Goal: Information Seeking & Learning: Learn about a topic

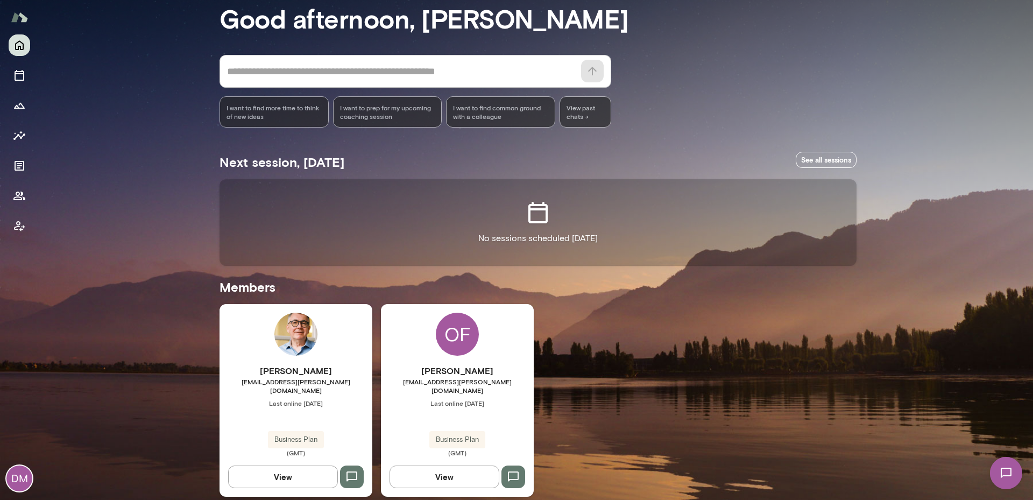
scroll to position [58, 0]
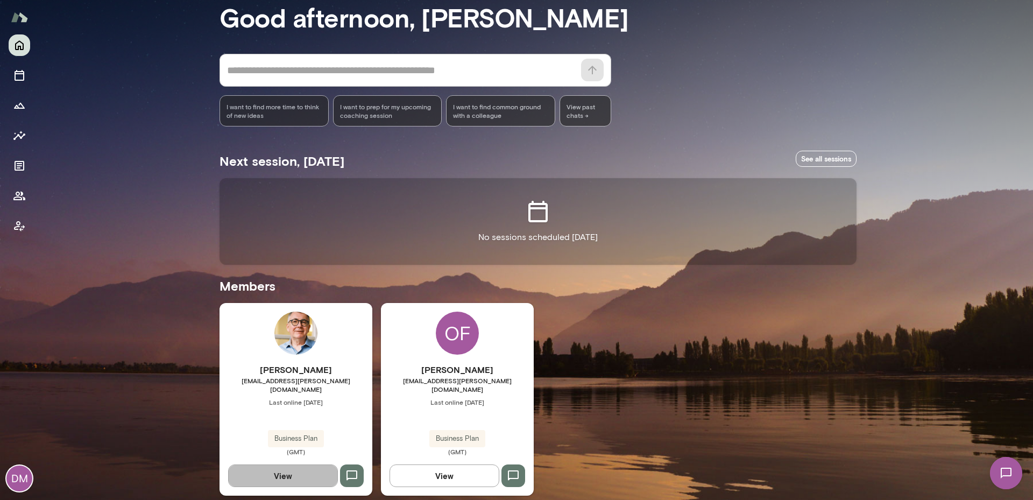
click at [285, 464] on button "View" at bounding box center [283, 475] width 110 height 23
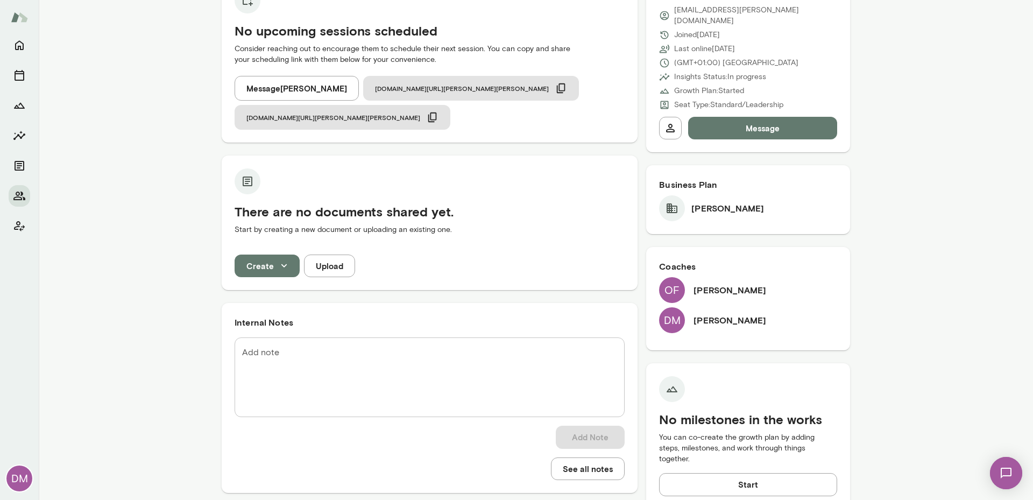
scroll to position [138, 0]
click at [26, 133] on button "Insights" at bounding box center [20, 136] width 22 height 22
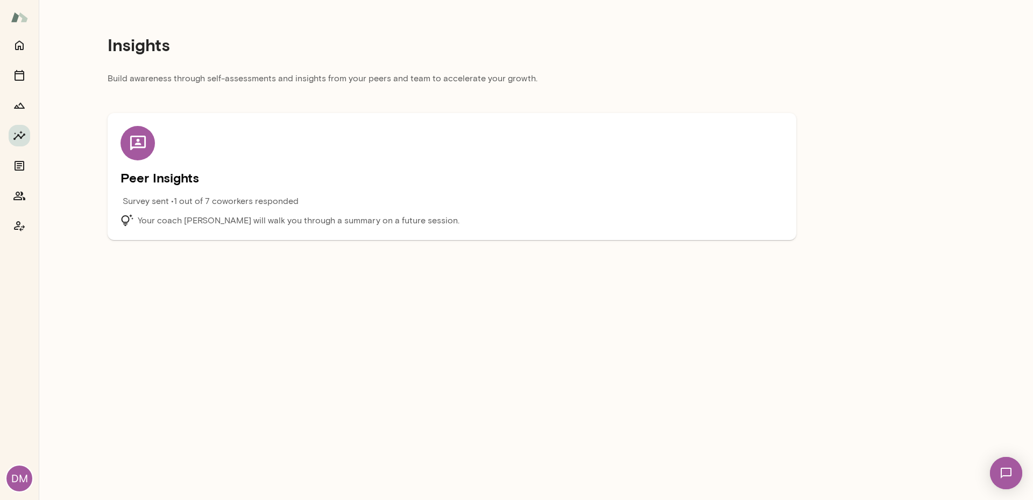
click at [144, 148] on icon at bounding box center [138, 143] width 16 height 15
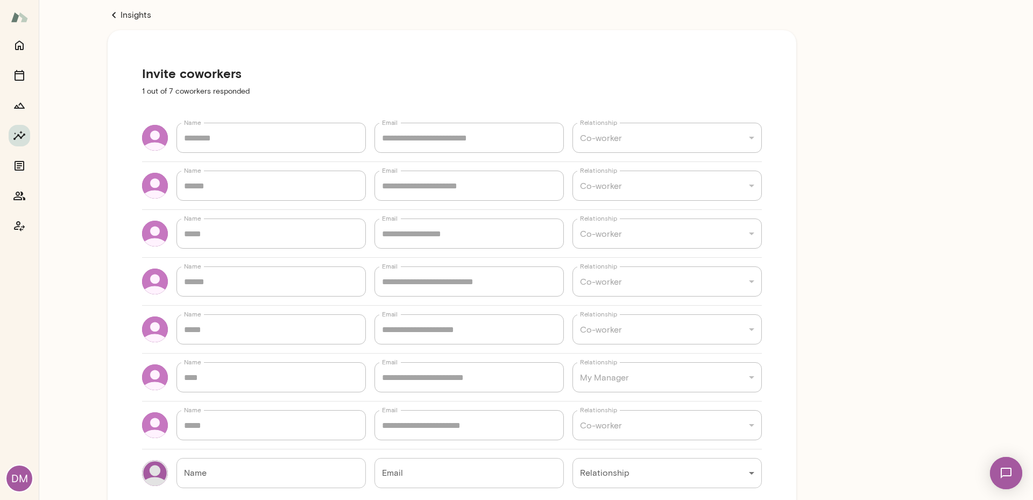
click at [130, 17] on link "Insights" at bounding box center [452, 15] width 689 height 13
type textarea "*"
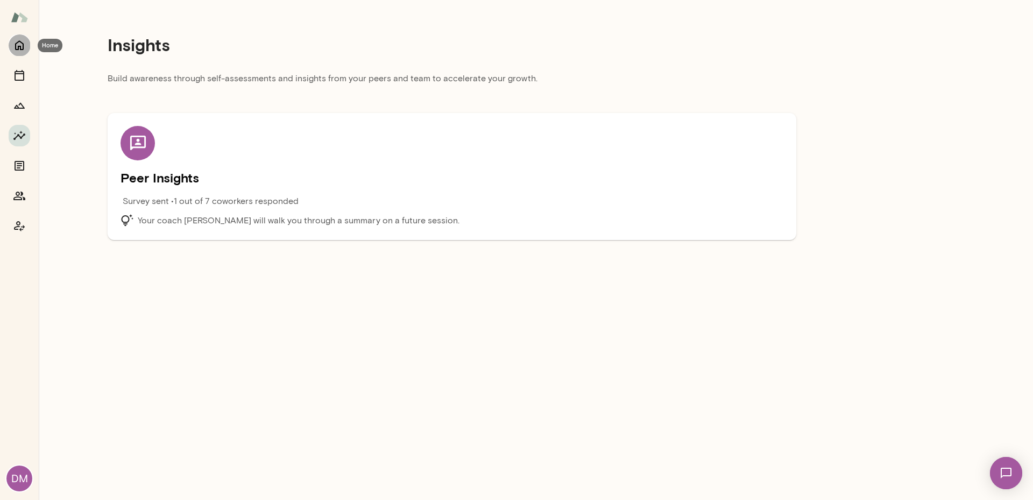
click at [18, 44] on icon "Home" at bounding box center [19, 45] width 13 height 13
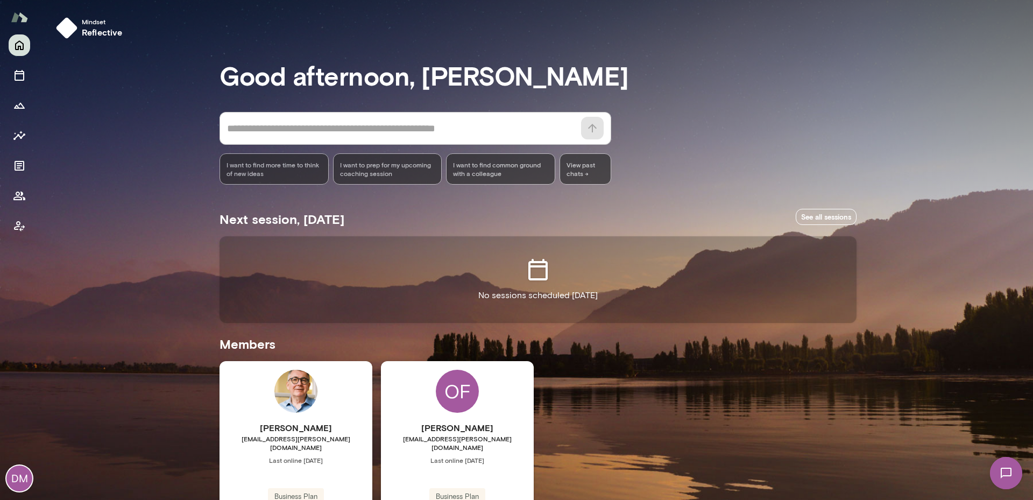
click at [296, 401] on img at bounding box center [295, 391] width 43 height 43
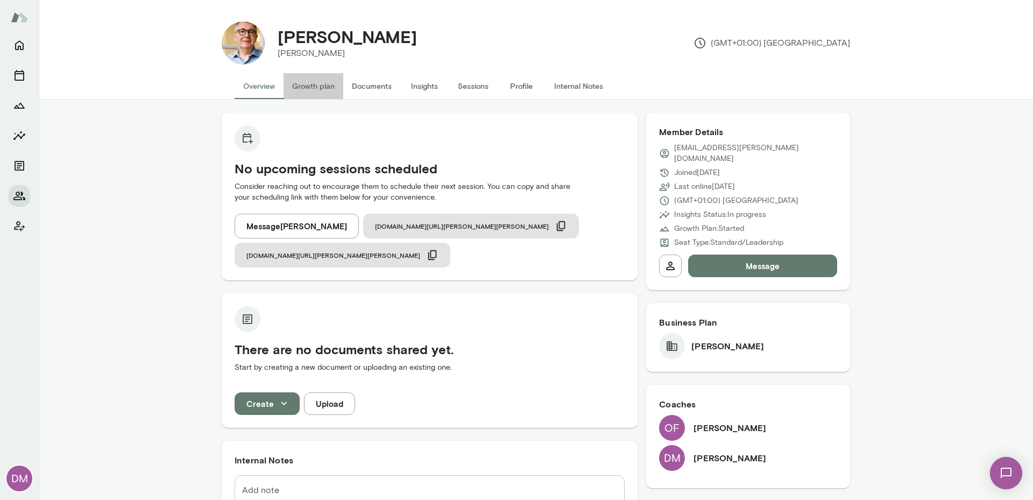
click at [299, 91] on button "Growth plan" at bounding box center [313, 86] width 60 height 26
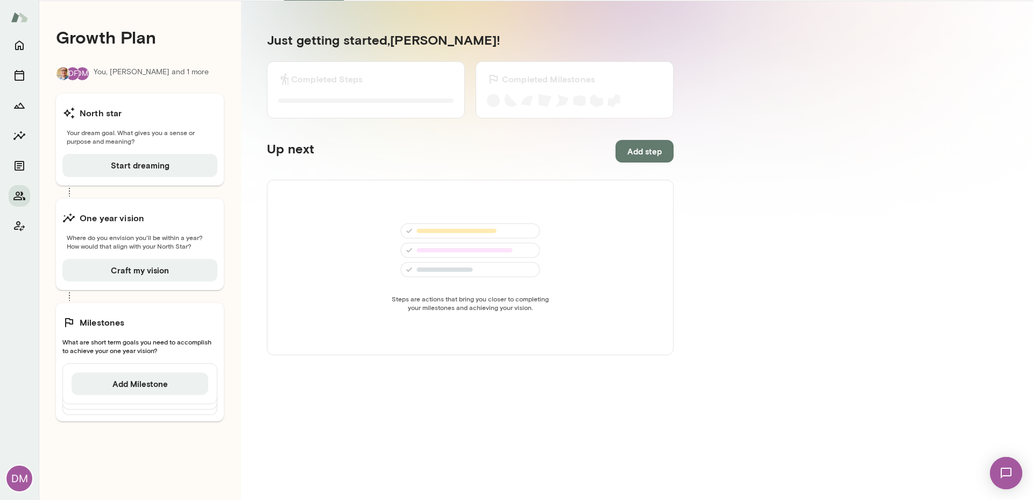
scroll to position [100, 0]
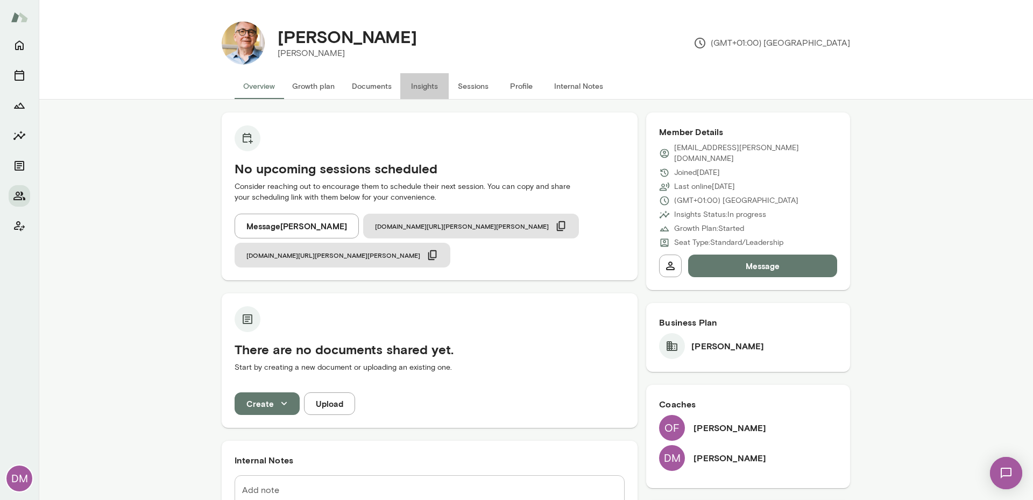
click at [416, 89] on button "Insights" at bounding box center [424, 86] width 48 height 26
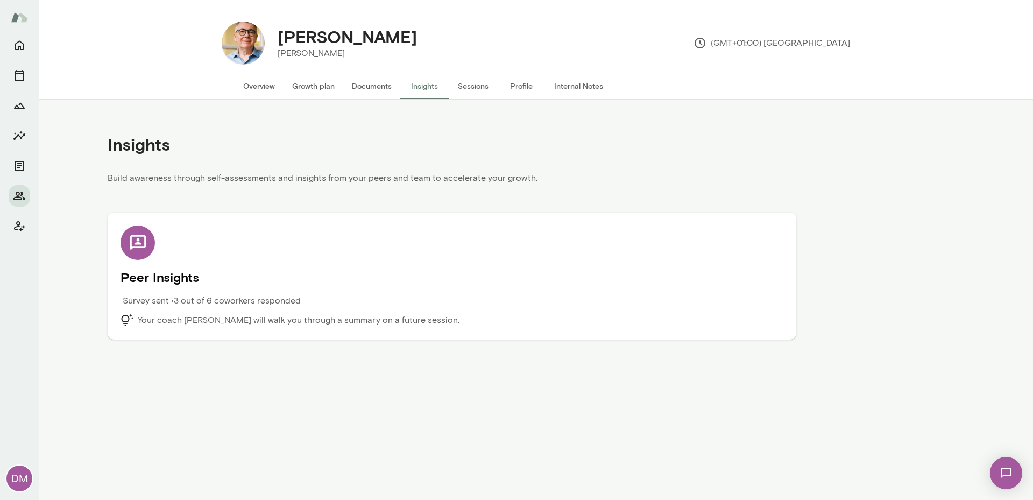
click at [273, 301] on p "Survey sent • 3 out of 6 coworkers responded" at bounding box center [212, 300] width 178 height 13
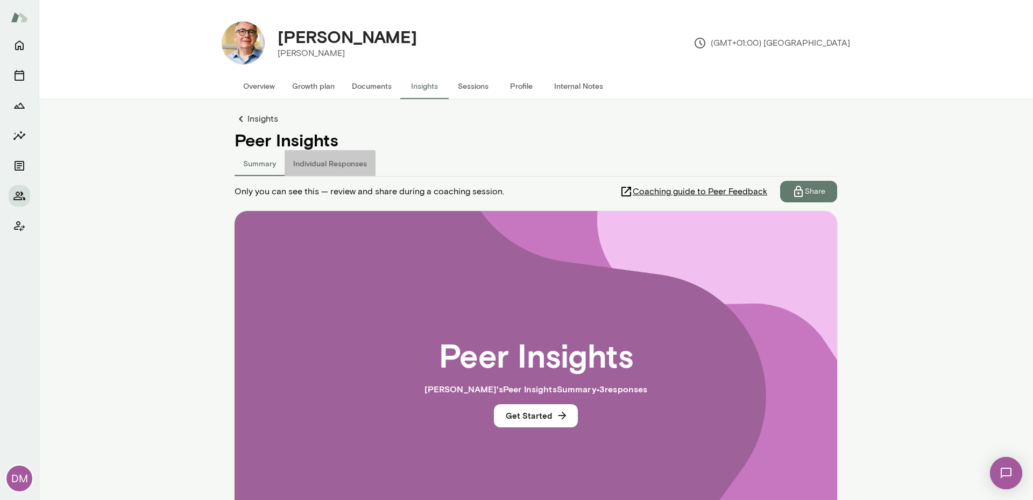
click at [305, 163] on button "Individual Responses" at bounding box center [330, 163] width 91 height 26
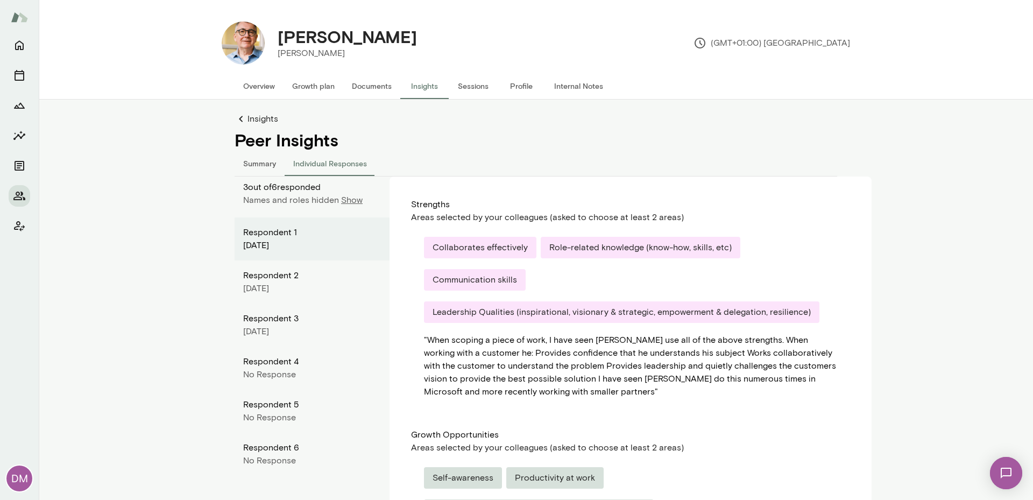
click at [300, 369] on div "No Response" at bounding box center [312, 374] width 138 height 13
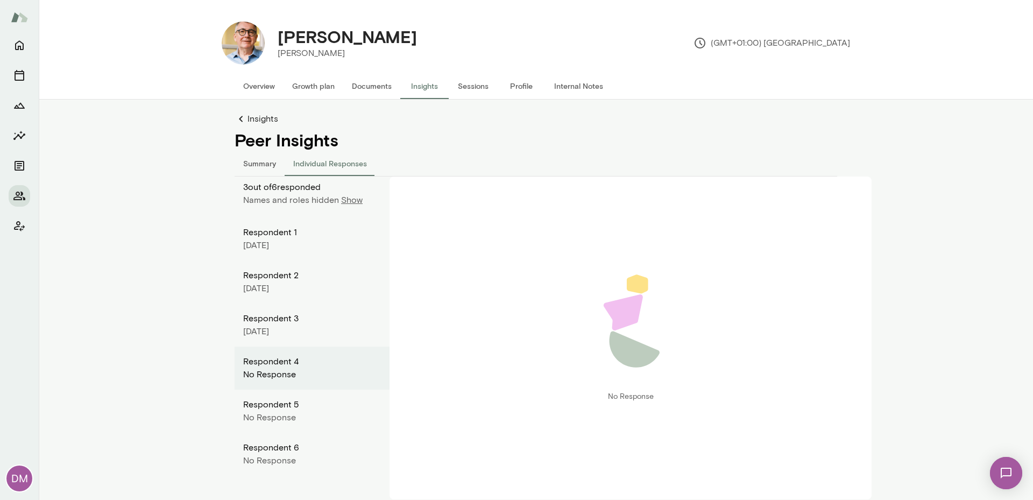
click at [306, 407] on div "Respondent 5" at bounding box center [312, 404] width 138 height 13
click at [310, 457] on div "No Response" at bounding box center [312, 460] width 138 height 13
click at [347, 196] on p "Show" at bounding box center [352, 200] width 22 height 13
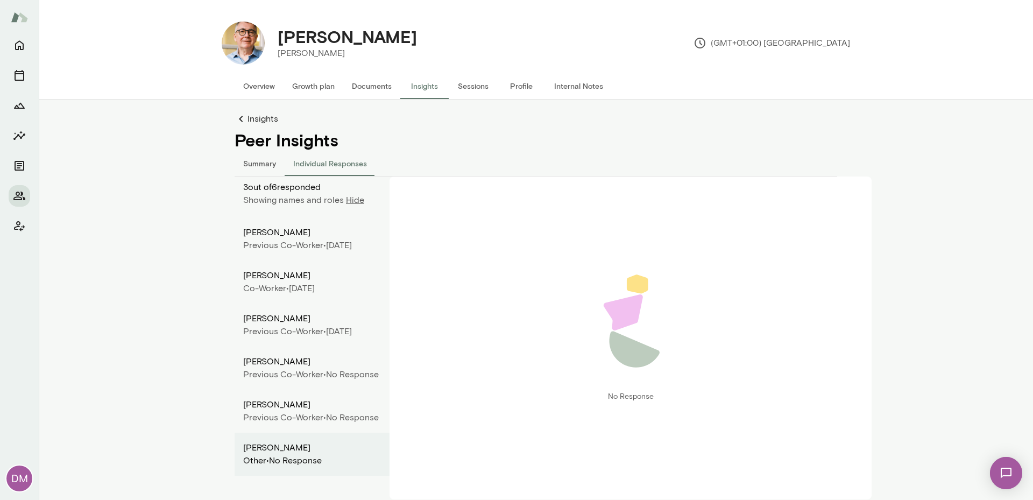
scroll to position [15, 0]
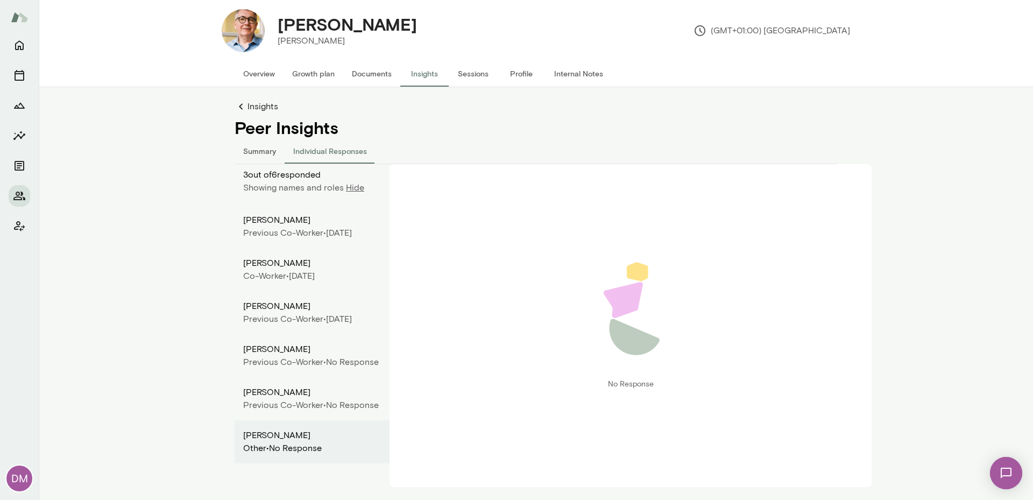
click at [257, 148] on button "Summary" at bounding box center [260, 151] width 50 height 26
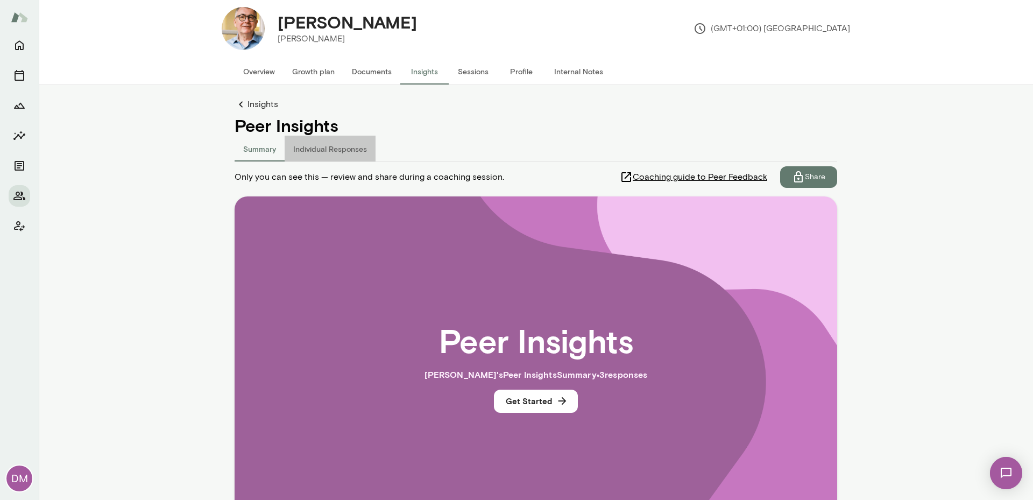
click at [327, 154] on button "Individual Responses" at bounding box center [330, 149] width 91 height 26
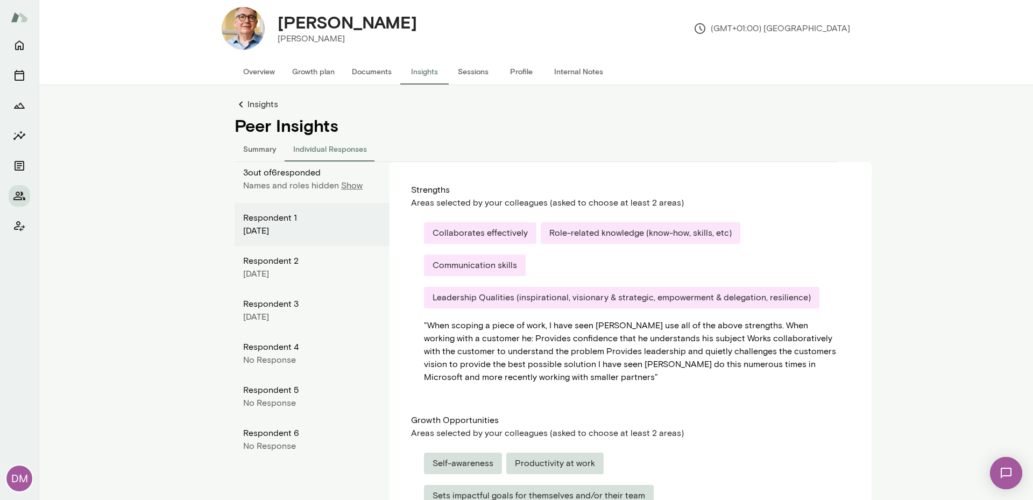
click at [350, 187] on p "Show" at bounding box center [352, 185] width 22 height 13
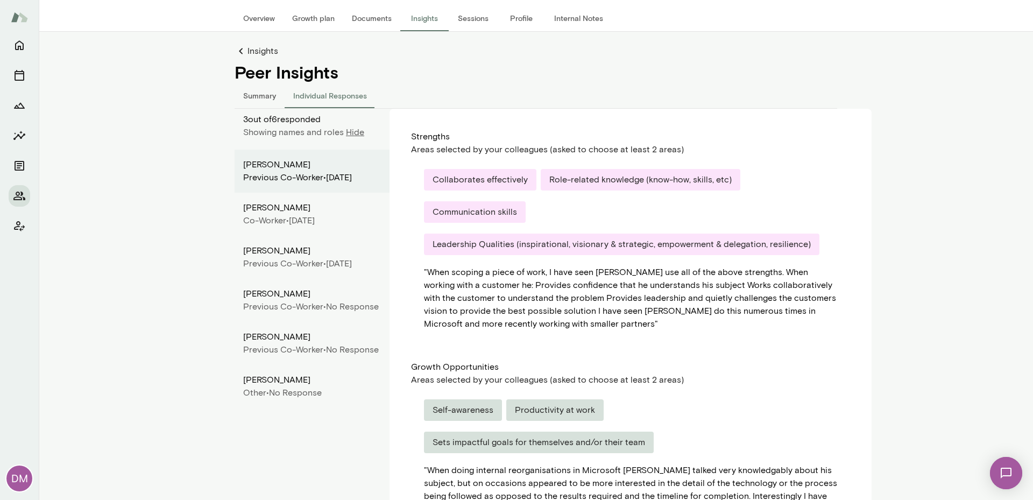
scroll to position [68, 0]
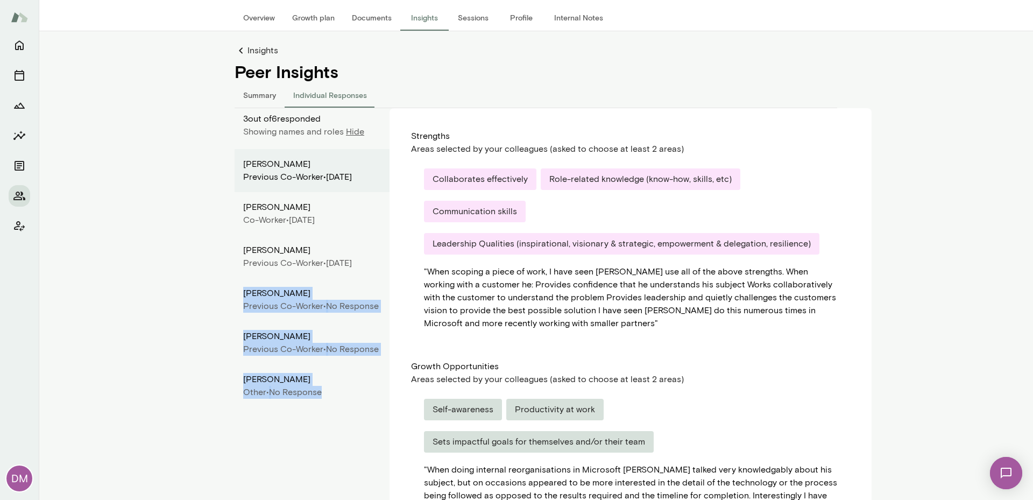
drag, startPoint x: 240, startPoint y: 316, endPoint x: 318, endPoint y: 420, distance: 129.9
click at [318, 407] on div "[PERSON_NAME] Previous Co-worker • [DATE] [PERSON_NAME] Co-worker • [DATE] [PER…" at bounding box center [312, 278] width 155 height 258
copy div "[PERSON_NAME] Previous Co-worker • No Response [PERSON_NAME] Previous Co-worker…"
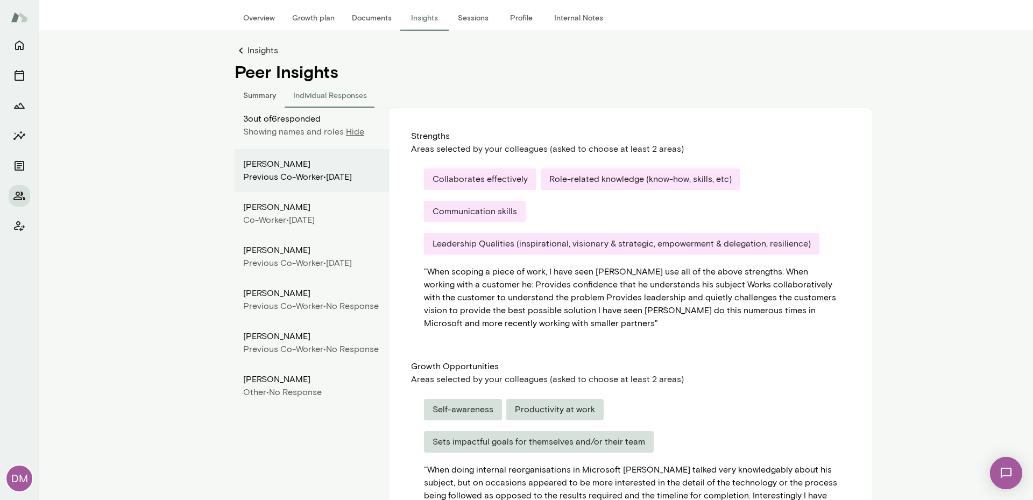
click at [993, 76] on main "[PERSON_NAME] (GMT+01:00) London Overview Growth plan Documents Insights Sessio…" at bounding box center [536, 250] width 994 height 500
click at [254, 98] on button "Summary" at bounding box center [260, 95] width 50 height 26
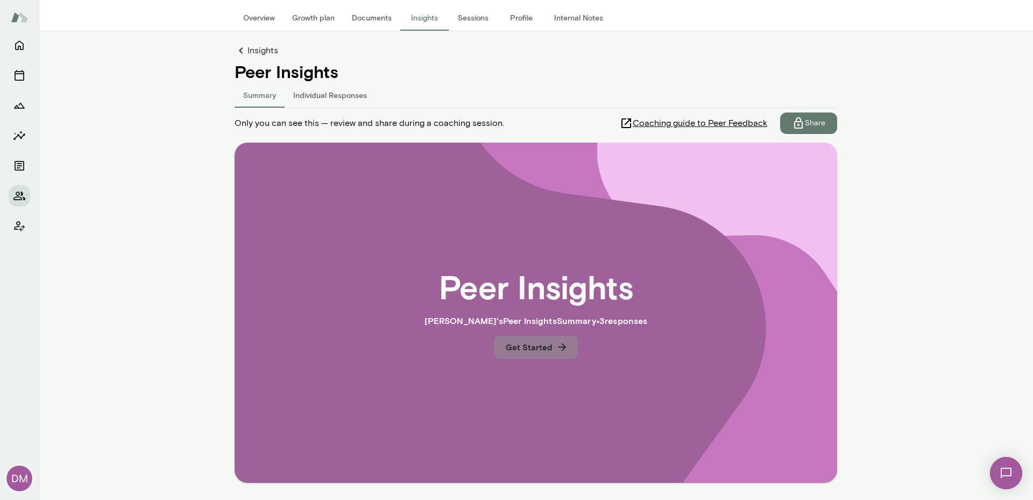
click at [527, 349] on button "Get Started" at bounding box center [536, 347] width 84 height 23
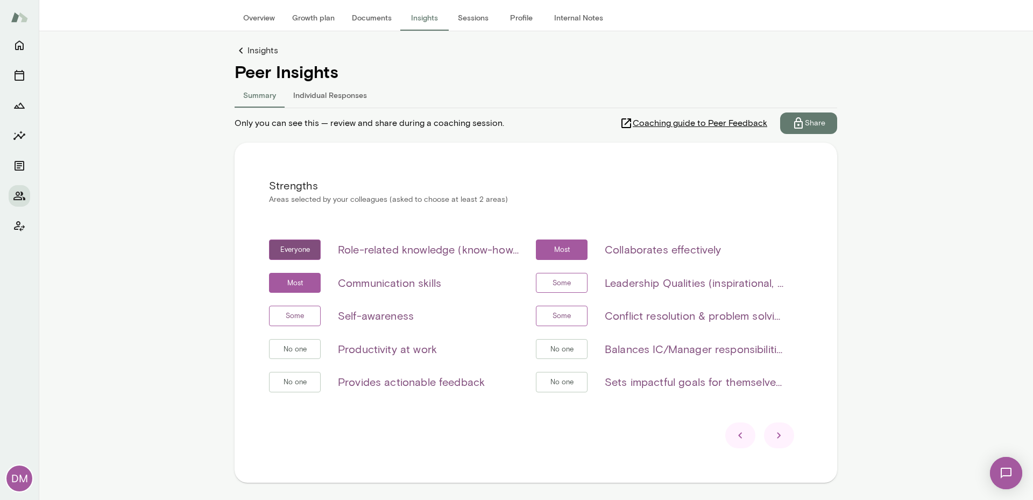
click at [249, 52] on link "Insights" at bounding box center [536, 50] width 602 height 13
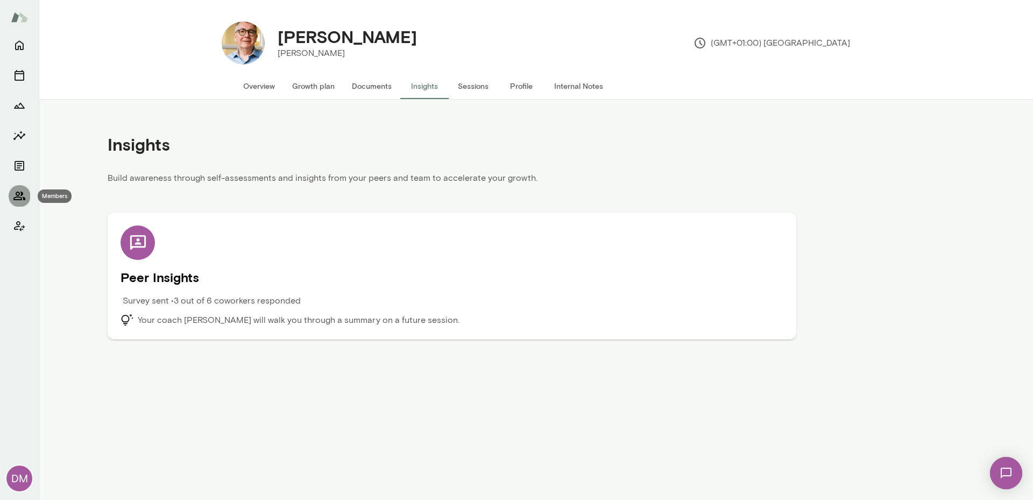
click at [18, 195] on icon "Members" at bounding box center [19, 195] width 12 height 9
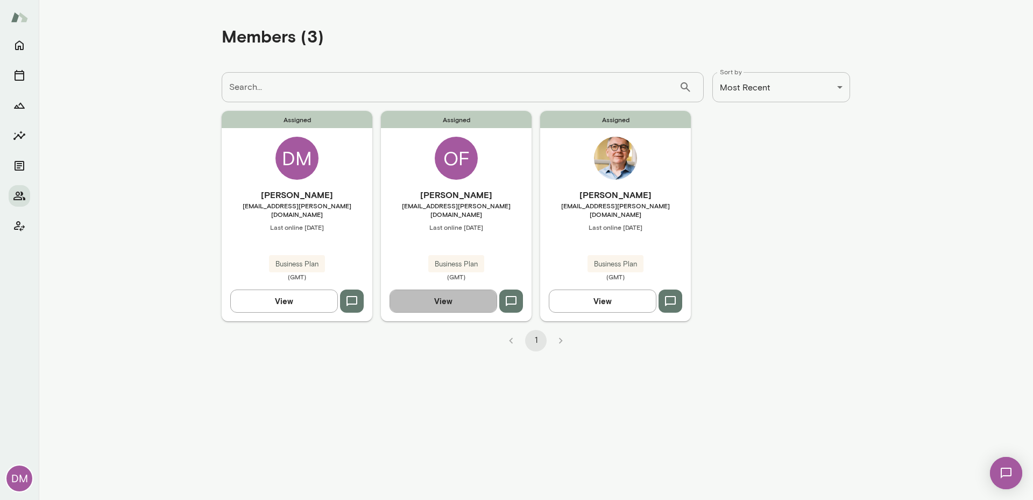
click at [455, 299] on button "View" at bounding box center [443, 300] width 108 height 23
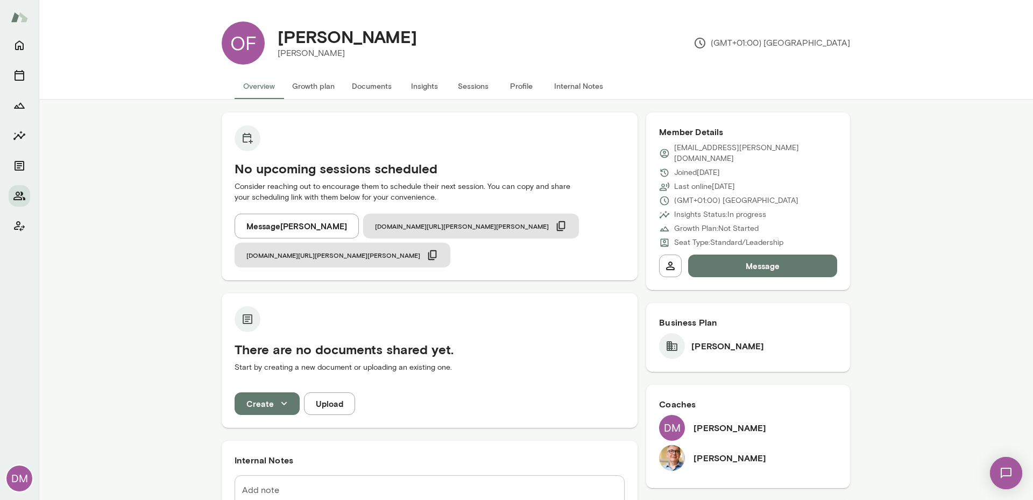
click at [422, 85] on button "Insights" at bounding box center [424, 86] width 48 height 26
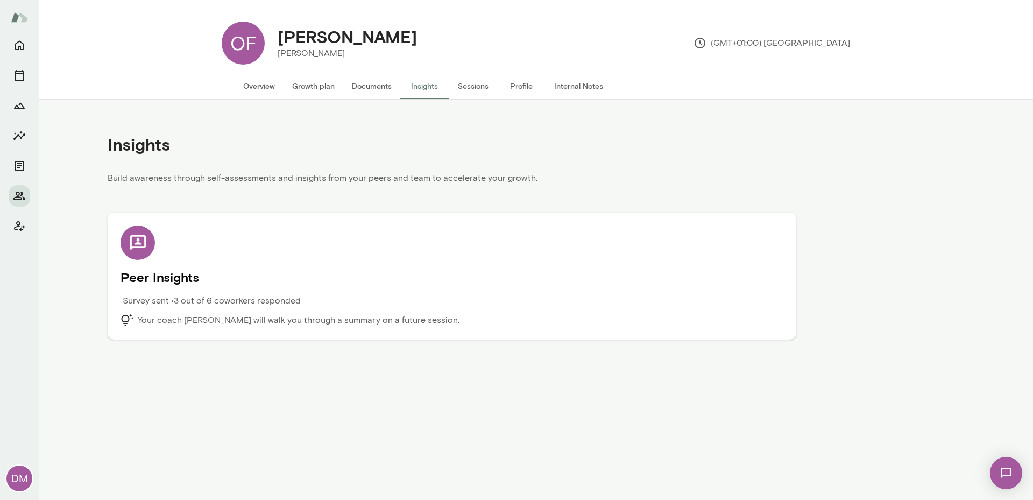
click at [224, 300] on p "Survey sent • 3 out of 6 coworkers responded" at bounding box center [212, 300] width 178 height 13
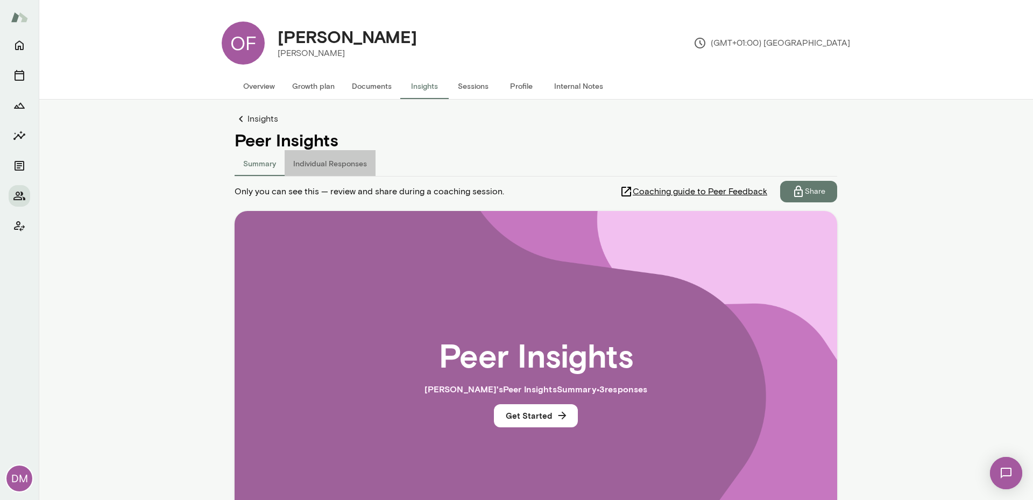
click at [340, 168] on button "Individual Responses" at bounding box center [330, 163] width 91 height 26
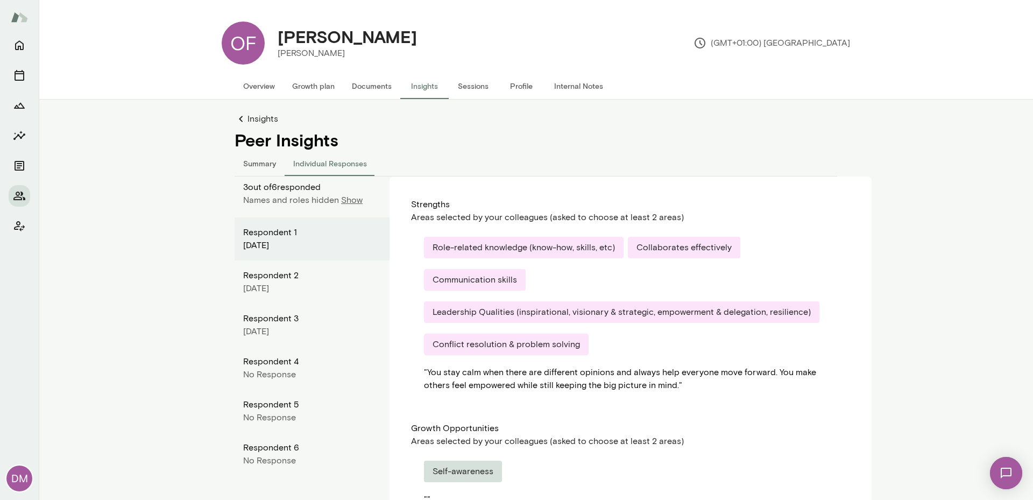
click at [344, 200] on p "Show" at bounding box center [352, 200] width 22 height 13
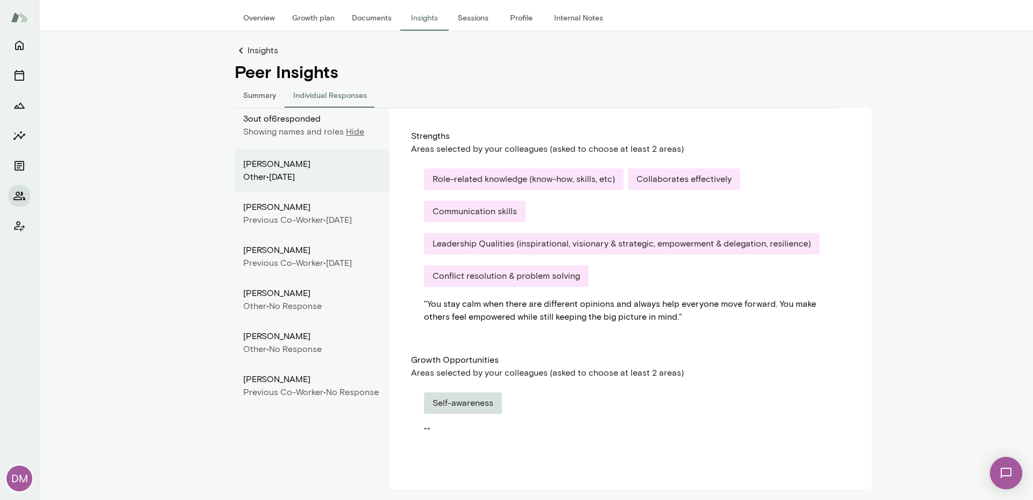
scroll to position [70, 0]
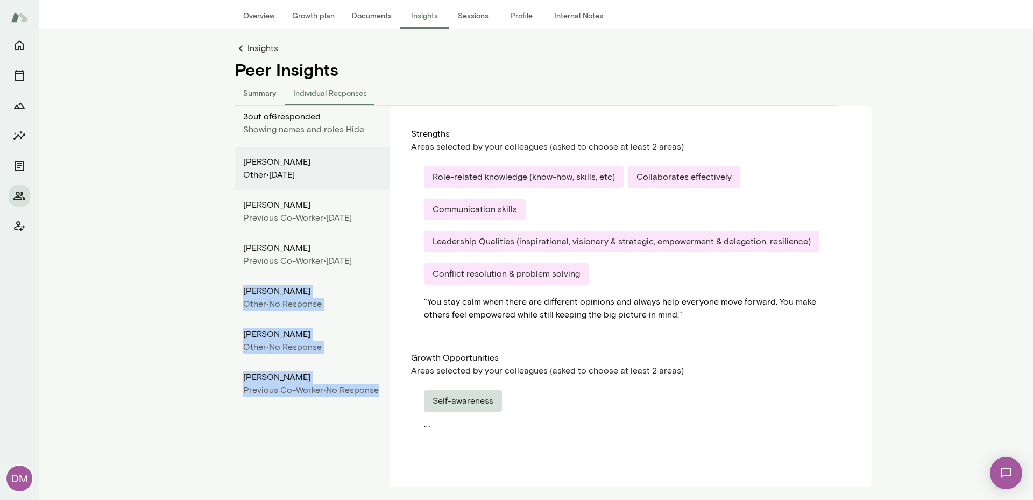
drag, startPoint x: 240, startPoint y: 317, endPoint x: 375, endPoint y: 416, distance: 167.7
click at [375, 405] on div "Frederic Dran Other • September 2025 Anna Shurina Previous Co-worker • Septembe…" at bounding box center [312, 276] width 155 height 258
copy div "Daniel Cohiba Other • No Response Luc Gernay Other • No Response Sameer Aggarwa…"
click at [263, 96] on button "Summary" at bounding box center [260, 93] width 50 height 26
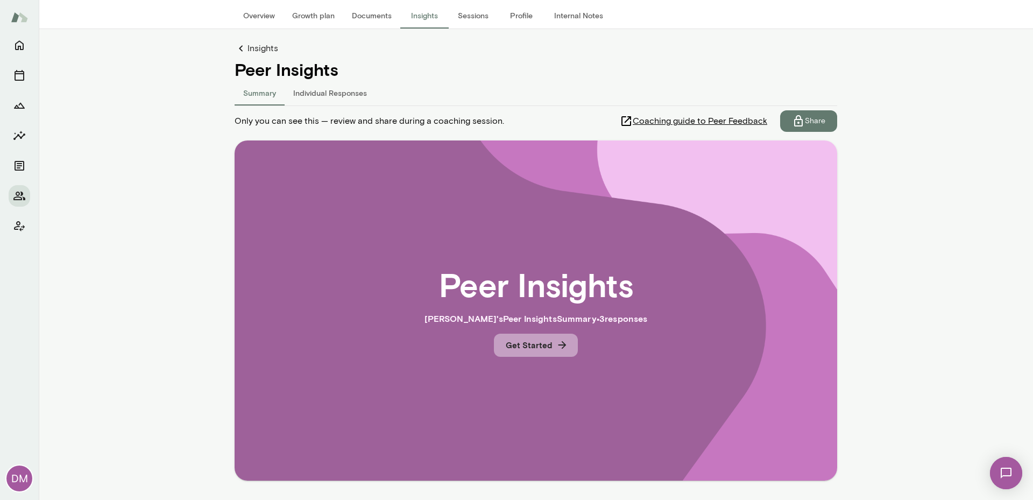
click at [533, 354] on button "Get Started" at bounding box center [536, 345] width 84 height 23
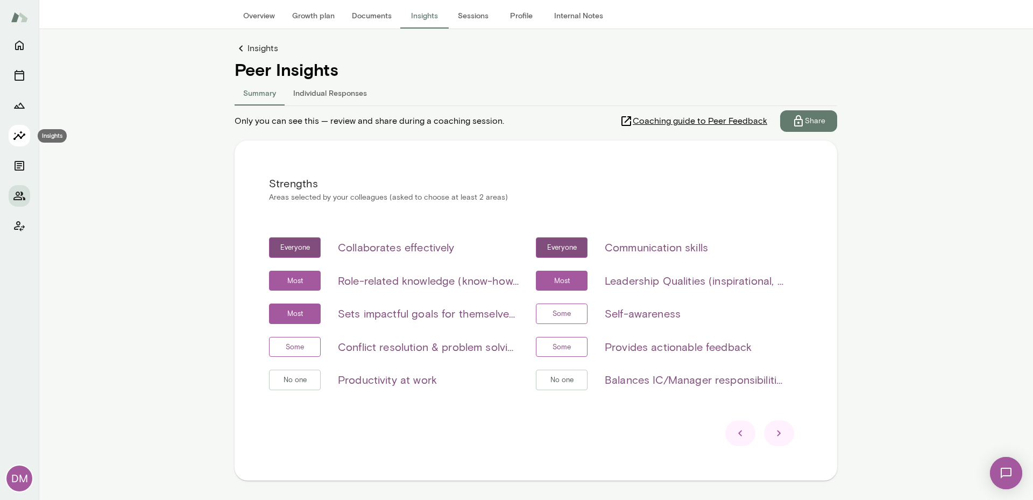
click at [24, 134] on icon "Insights" at bounding box center [19, 135] width 12 height 9
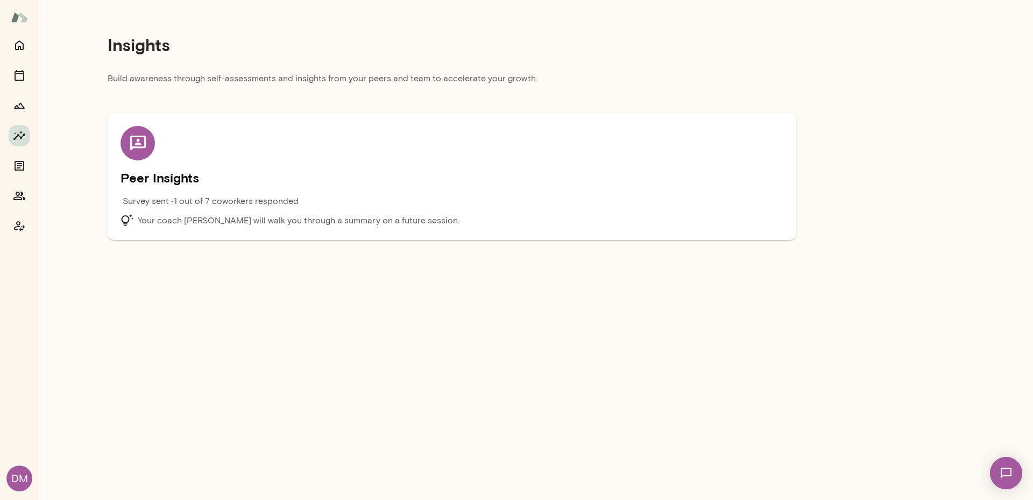
click at [231, 204] on p "Survey sent • 1 out of 7 coworkers responded" at bounding box center [211, 201] width 176 height 13
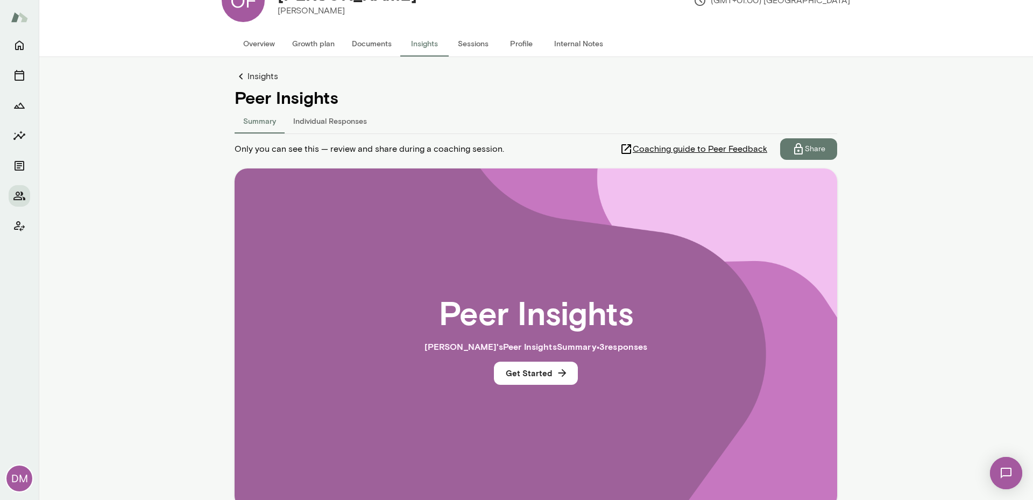
scroll to position [107, 0]
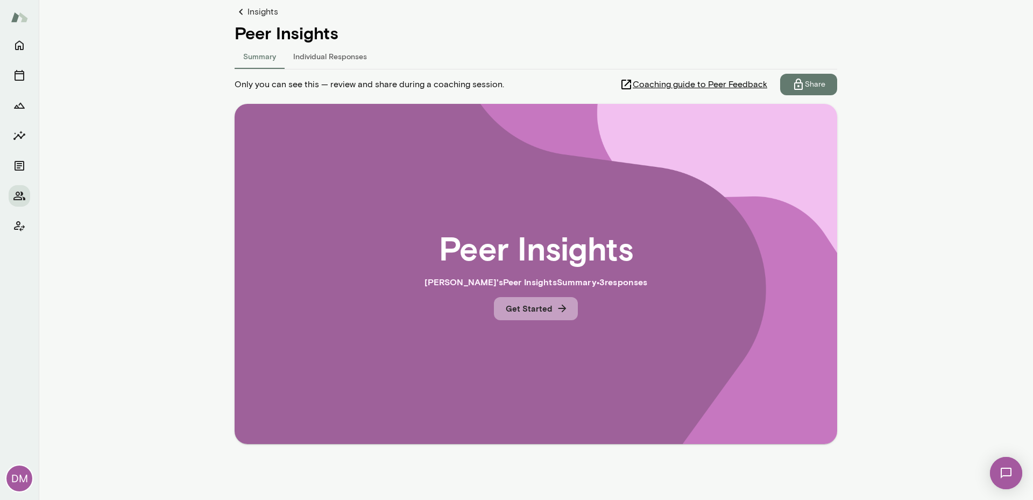
click at [527, 309] on button "Get Started" at bounding box center [536, 308] width 84 height 23
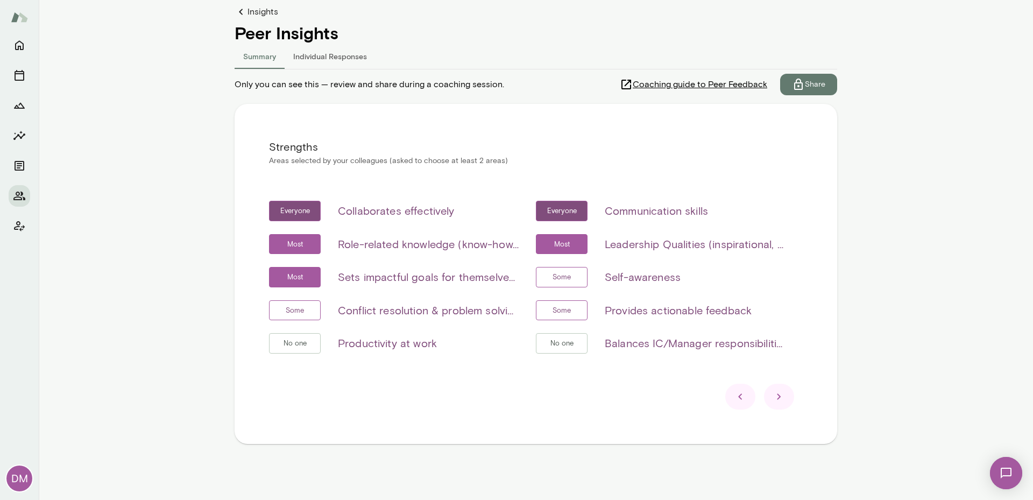
click at [773, 393] on icon at bounding box center [778, 396] width 13 height 13
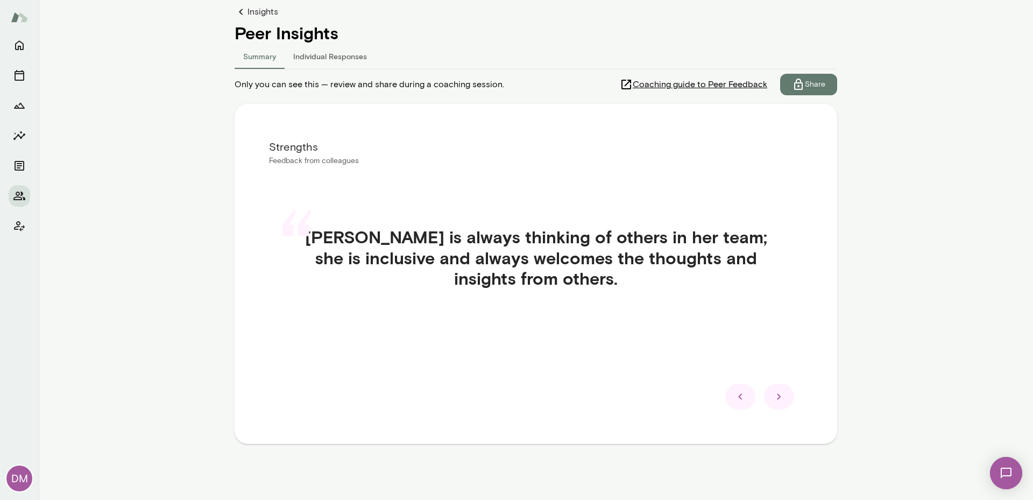
click at [777, 395] on icon at bounding box center [779, 397] width 4 height 6
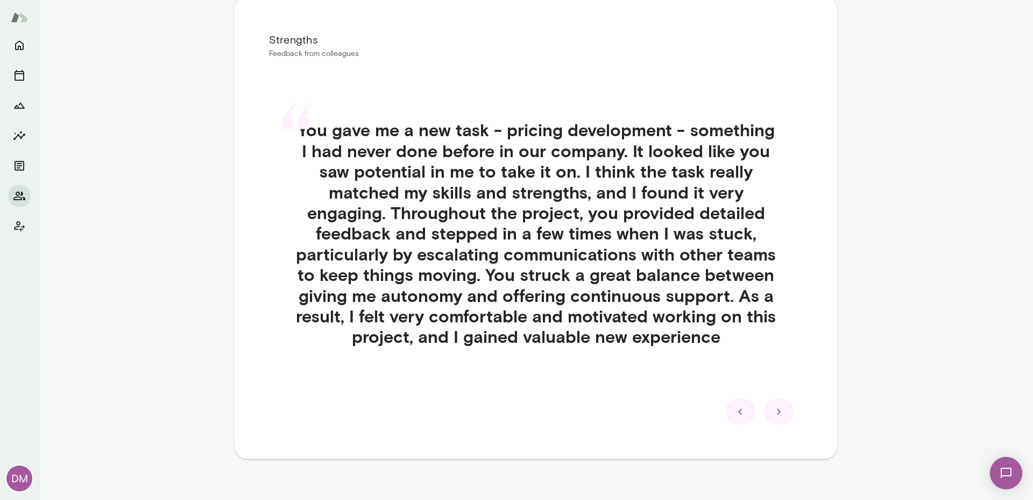
scroll to position [215, 0]
click at [779, 406] on icon at bounding box center [778, 411] width 13 height 13
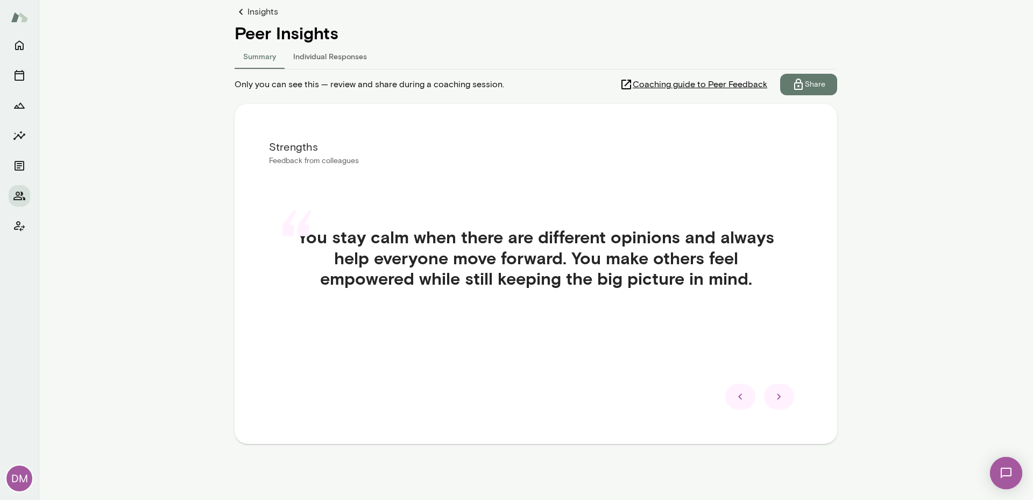
click at [777, 396] on icon at bounding box center [779, 397] width 4 height 6
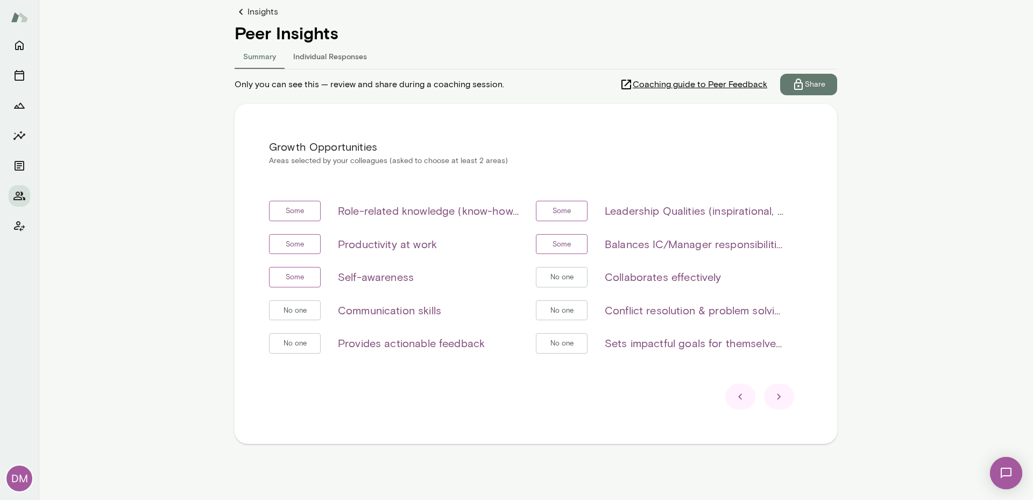
click at [739, 395] on icon at bounding box center [740, 396] width 13 height 13
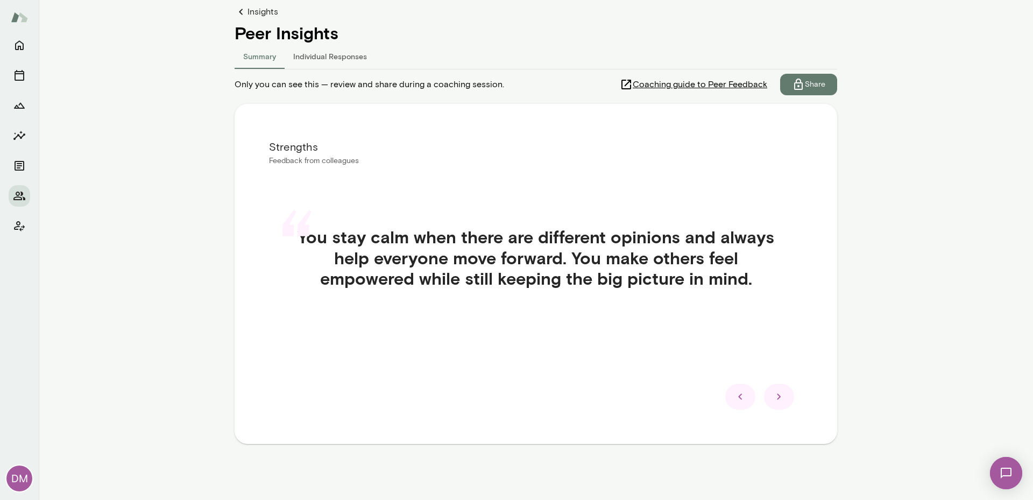
click at [739, 395] on icon at bounding box center [740, 396] width 13 height 13
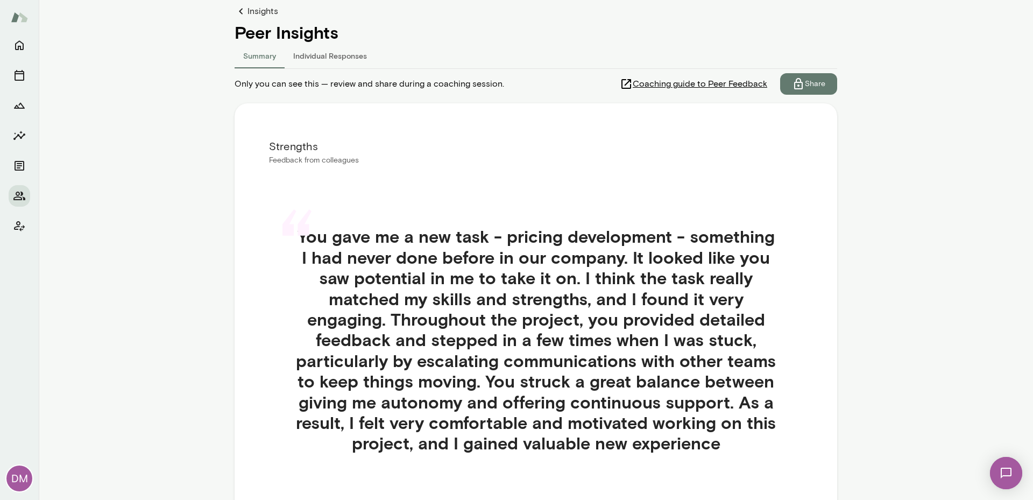
scroll to position [0, 0]
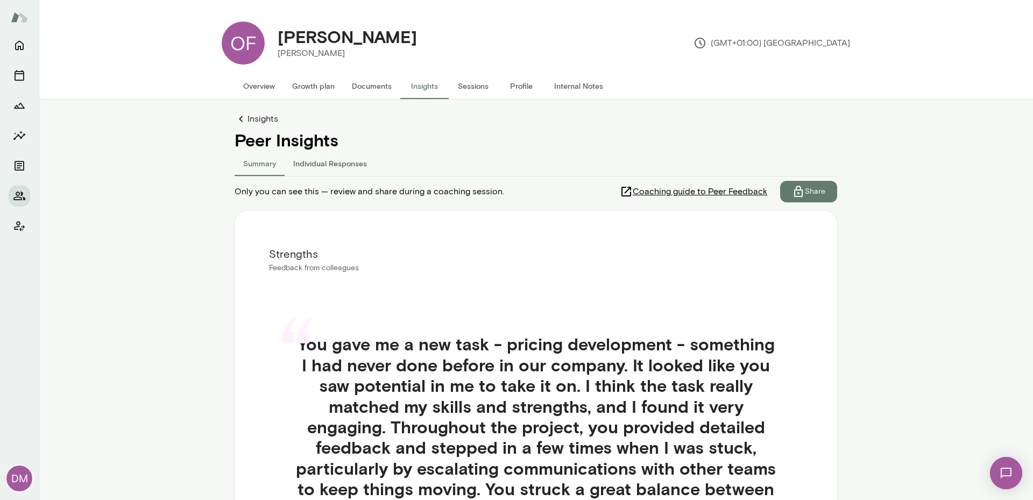
click at [326, 163] on button "Individual Responses" at bounding box center [330, 163] width 91 height 26
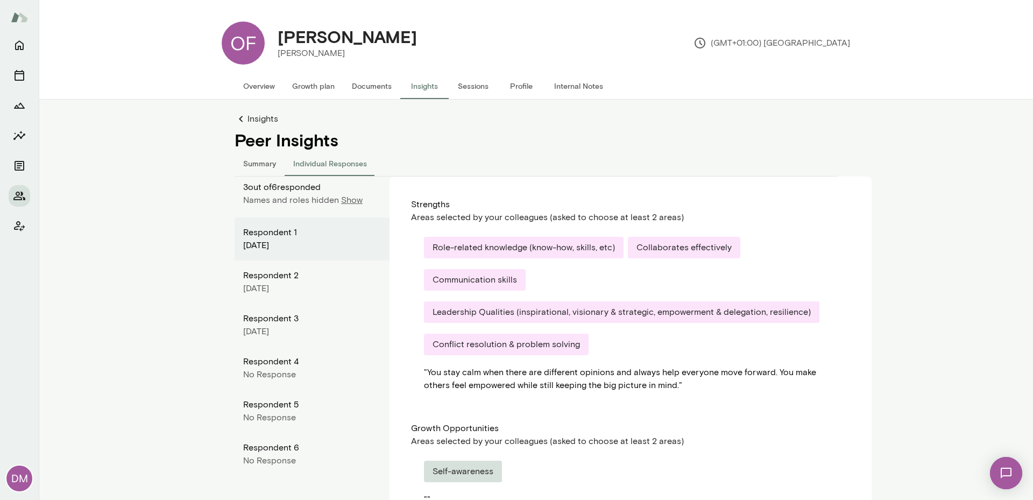
click at [930, 266] on main "OF Olivia Fournier Mento (GMT+01:00) London Overview Growth plan Documents Insi…" at bounding box center [536, 250] width 994 height 500
click at [985, 230] on main "OF Olivia Fournier Mento (GMT+01:00) London Overview Growth plan Documents Insi…" at bounding box center [536, 250] width 994 height 500
